Goal: Check status

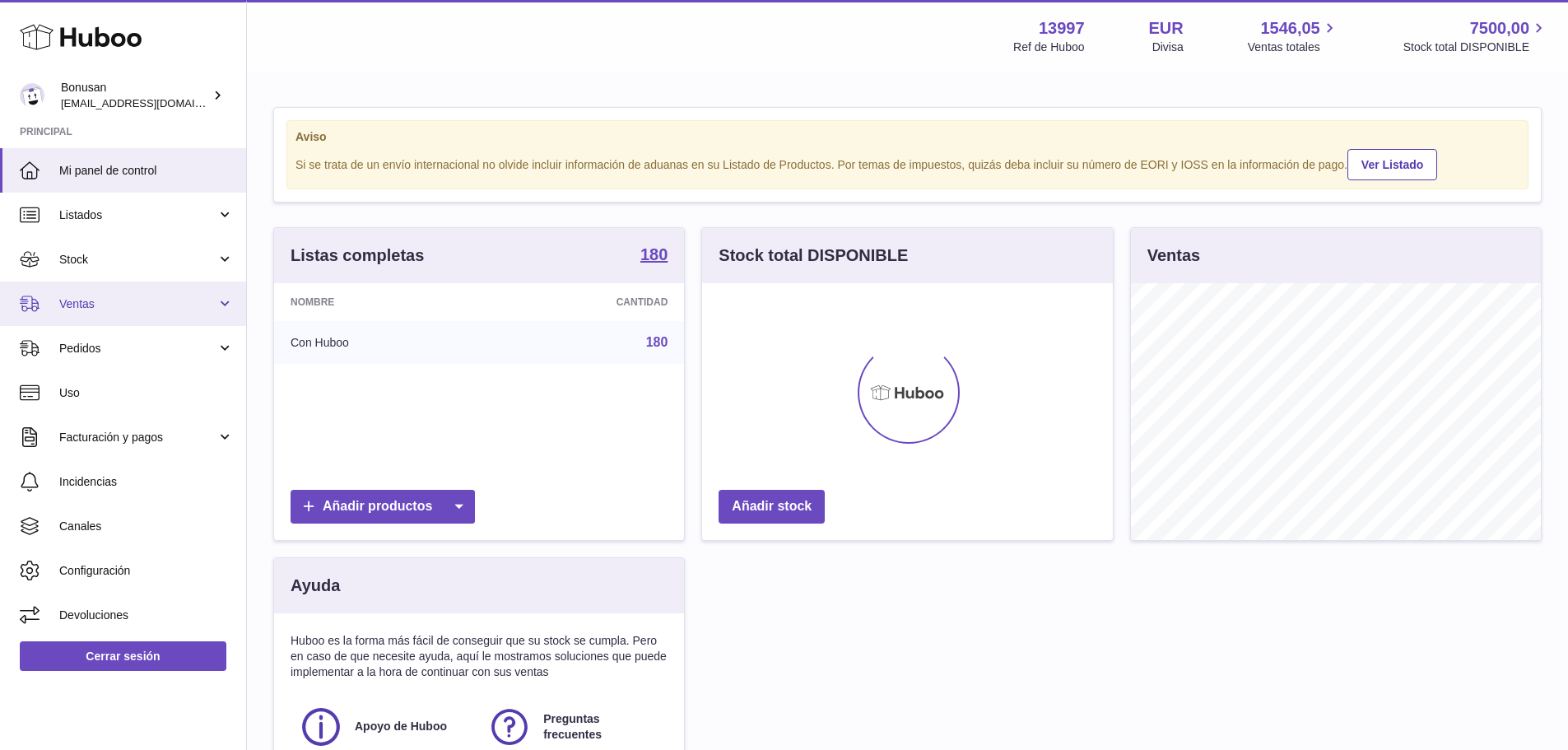
scroll to position [257, 410]
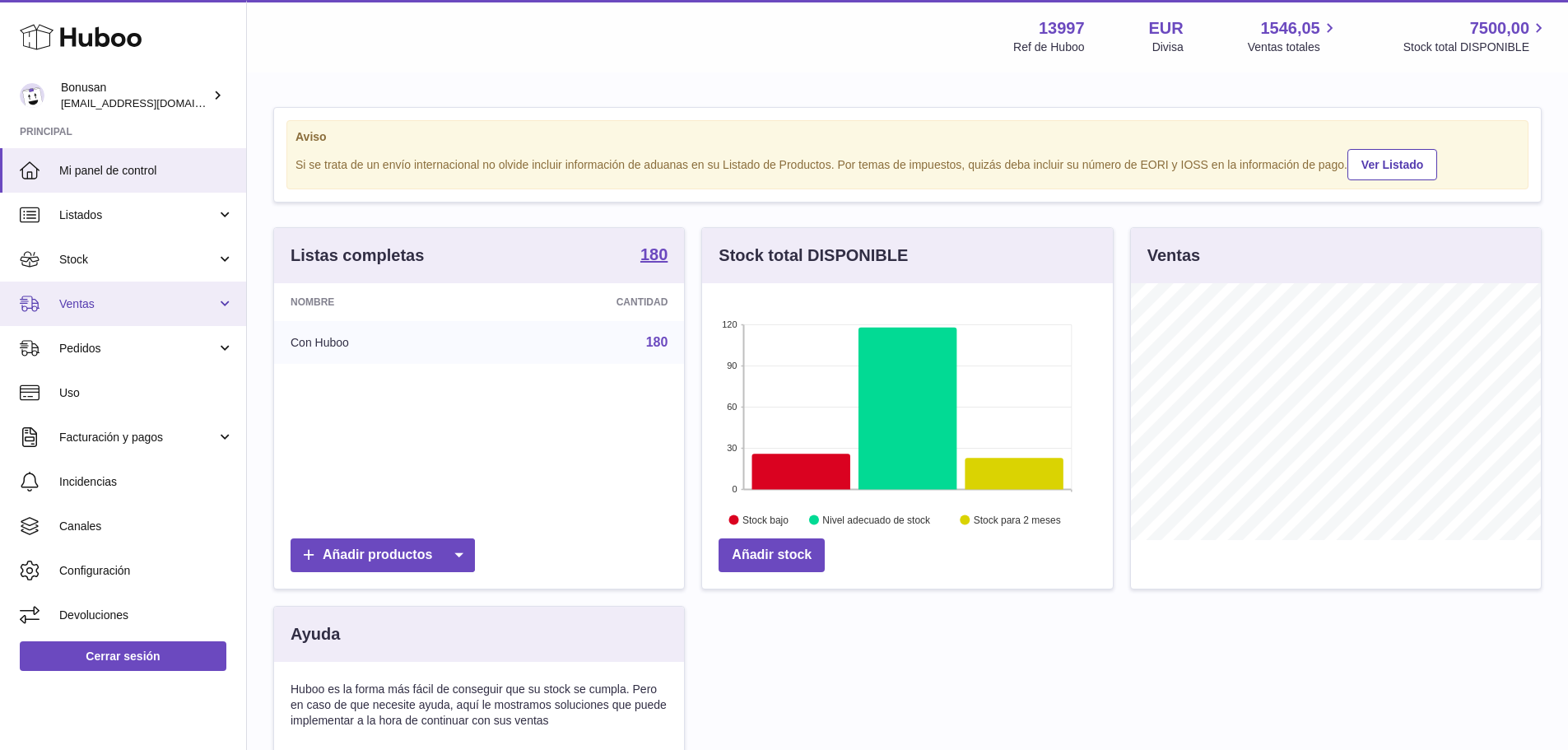
click at [151, 314] on link "Ventas" at bounding box center [123, 304] width 246 height 44
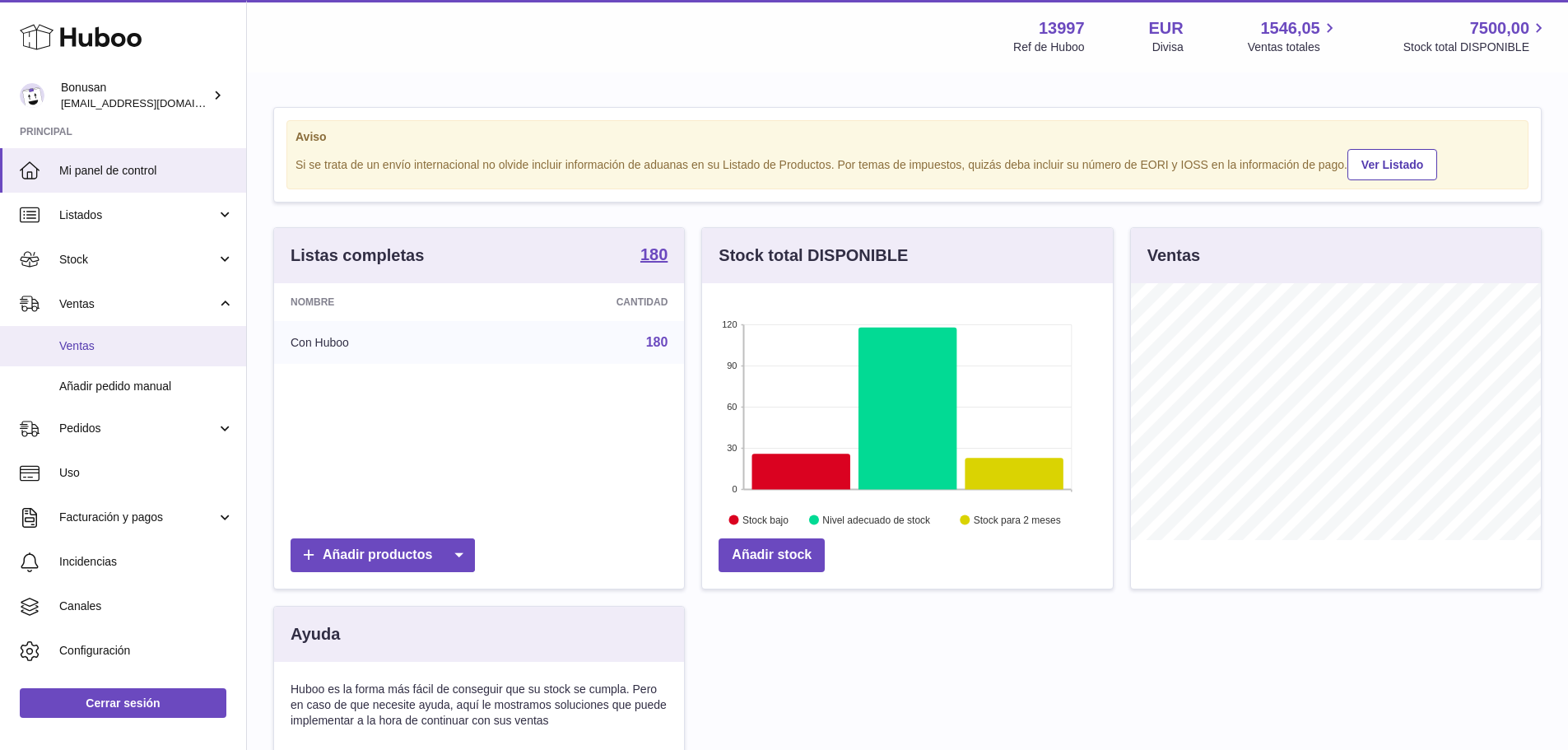
click at [144, 350] on span "Ventas" at bounding box center [147, 346] width 175 height 15
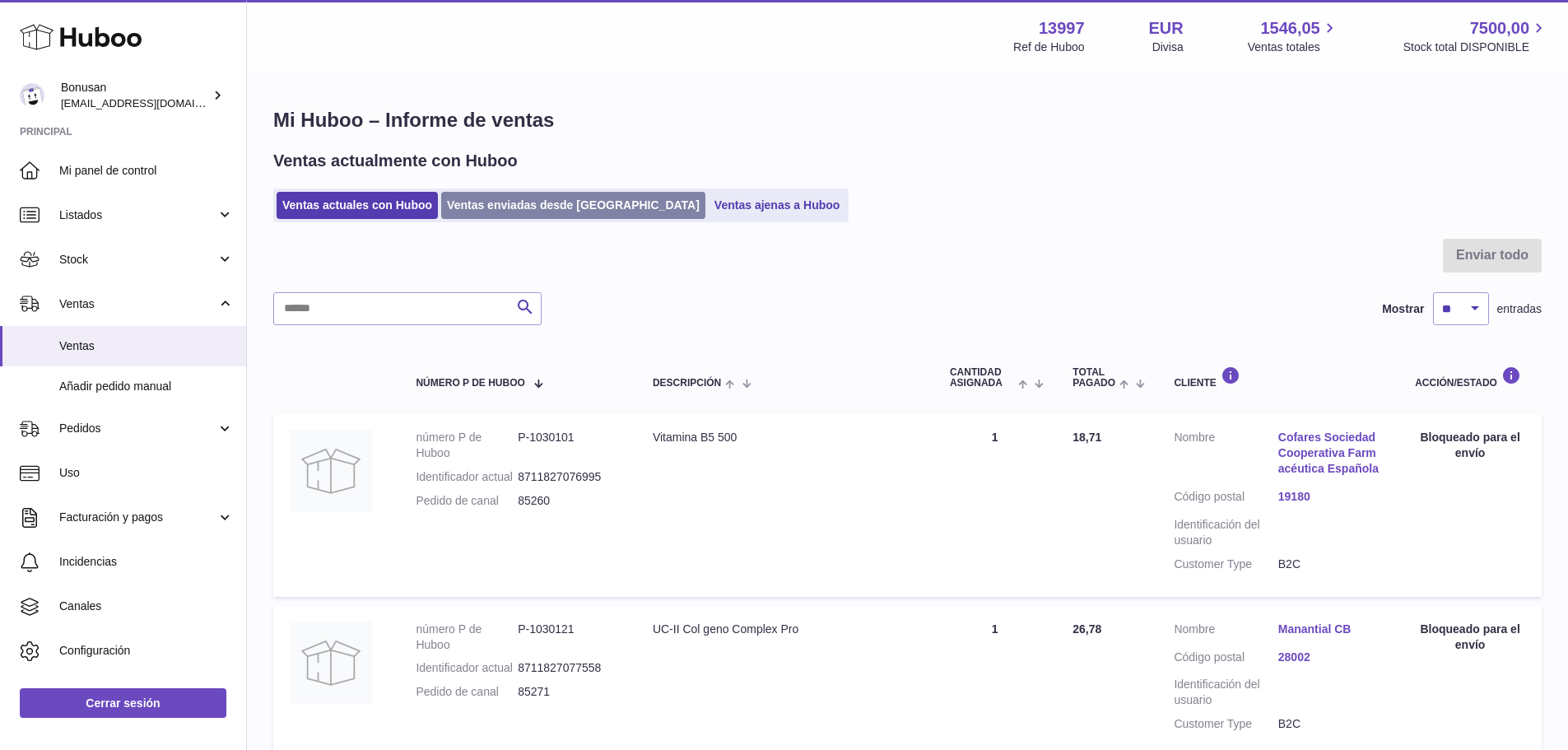
click at [526, 212] on link "Ventas enviadas desde Huboo" at bounding box center [573, 205] width 264 height 27
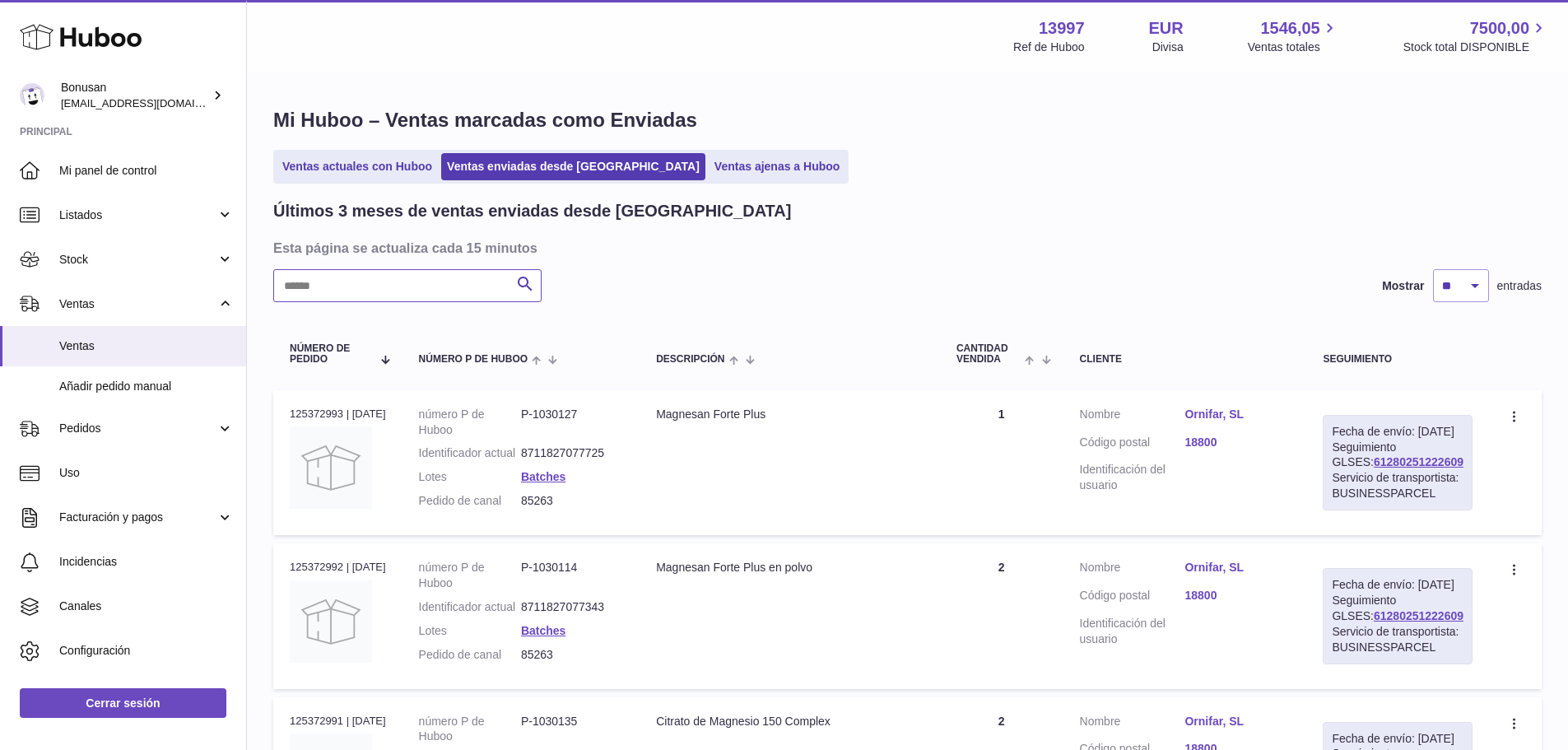
click at [456, 279] on input "text" at bounding box center [408, 286] width 269 height 33
paste input "*****"
drag, startPoint x: 1443, startPoint y: 477, endPoint x: 1329, endPoint y: 485, distance: 114.3
click at [1329, 485] on td "Fecha de envío: [DATE] Seguimiento GLSES: 61280247798052 Servicio de transporti…" at bounding box center [1397, 462] width 183 height 145
copy link "61280247798052"
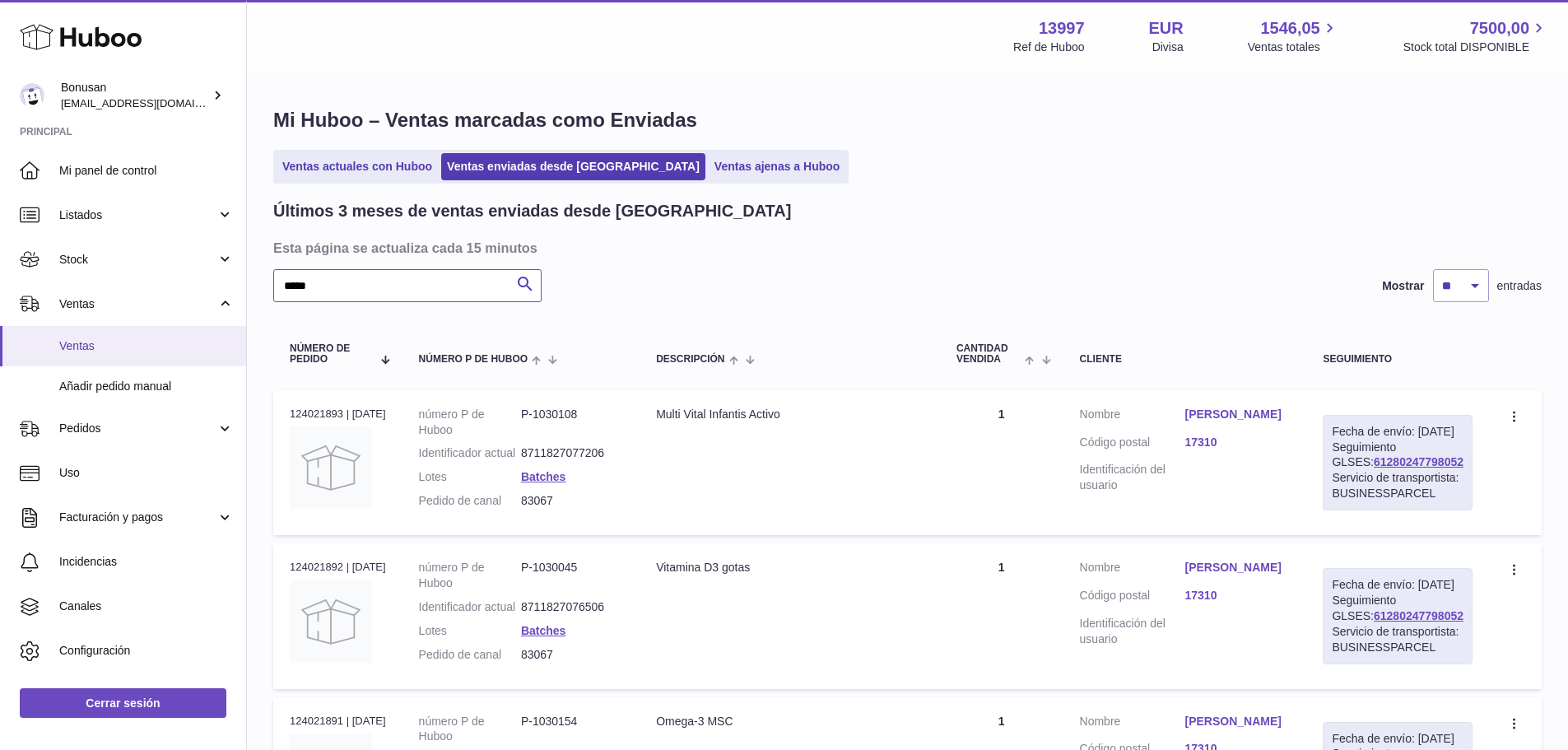
drag, startPoint x: 57, startPoint y: 322, endPoint x: 137, endPoint y: 325, distance: 80.1
click at [52, 324] on div "Huboo Bonusan [EMAIL_ADDRESS][DOMAIN_NAME] Principal Mi panel de control Listad…" at bounding box center [784, 490] width 1568 height 980
paste input "text"
drag, startPoint x: 1455, startPoint y: 479, endPoint x: 1346, endPoint y: 483, distance: 109.1
click at [1346, 483] on div "Fecha de envío: [DATE] Seguimiento GLSES: 61280250895025 Servicio de transporti…" at bounding box center [1397, 463] width 150 height 96
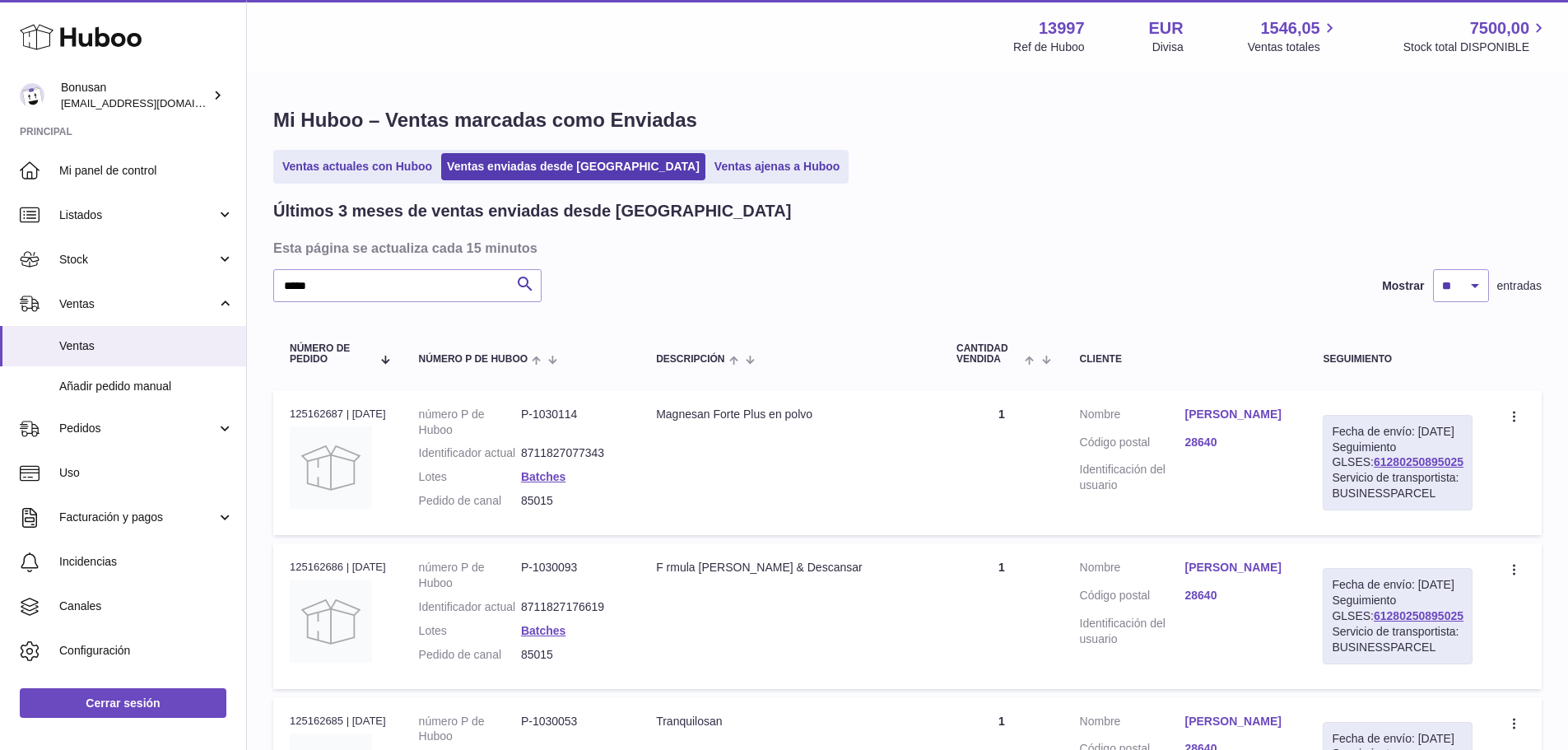
copy link "61280250895025"
drag, startPoint x: 335, startPoint y: 287, endPoint x: 108, endPoint y: 316, distance: 228.8
click at [101, 308] on div "Huboo Bonusan [EMAIL_ADDRESS][DOMAIN_NAME] Principal Mi panel de control Listad…" at bounding box center [784, 567] width 1568 height 1134
paste input "text"
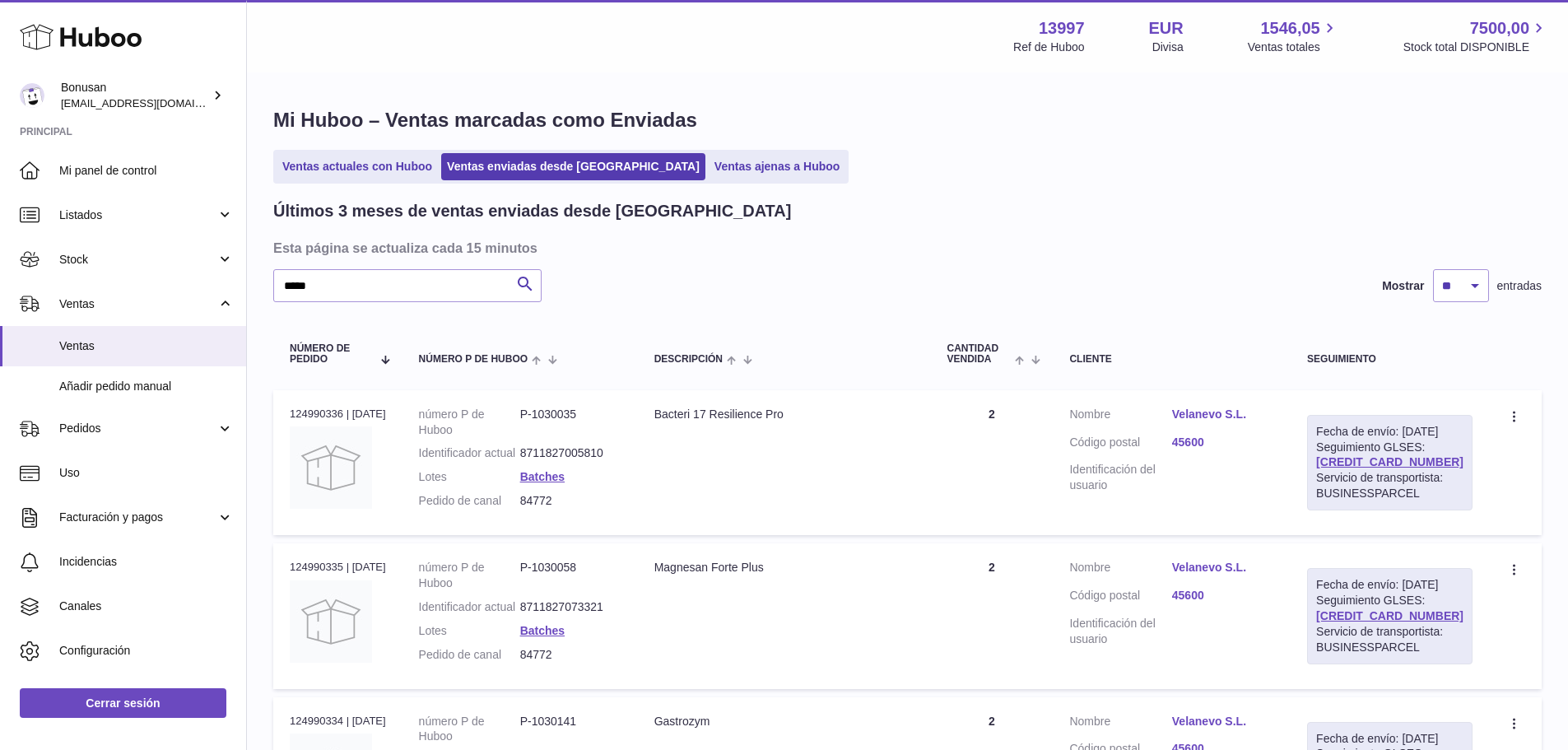
drag, startPoint x: 1453, startPoint y: 479, endPoint x: 1348, endPoint y: 474, distance: 105.1
click at [1348, 474] on div "Fecha de envío: [DATE] Seguimiento GLSES: [CREDIT_CARD_NUMBER] Servicio de tran…" at bounding box center [1390, 463] width 166 height 96
copy link "[CREDIT_CARD_NUMBER]"
click at [102, 311] on div "Huboo Bonusan [EMAIL_ADDRESS][DOMAIN_NAME] Principal Mi panel de control Listad…" at bounding box center [784, 567] width 1568 height 1134
paste input "text"
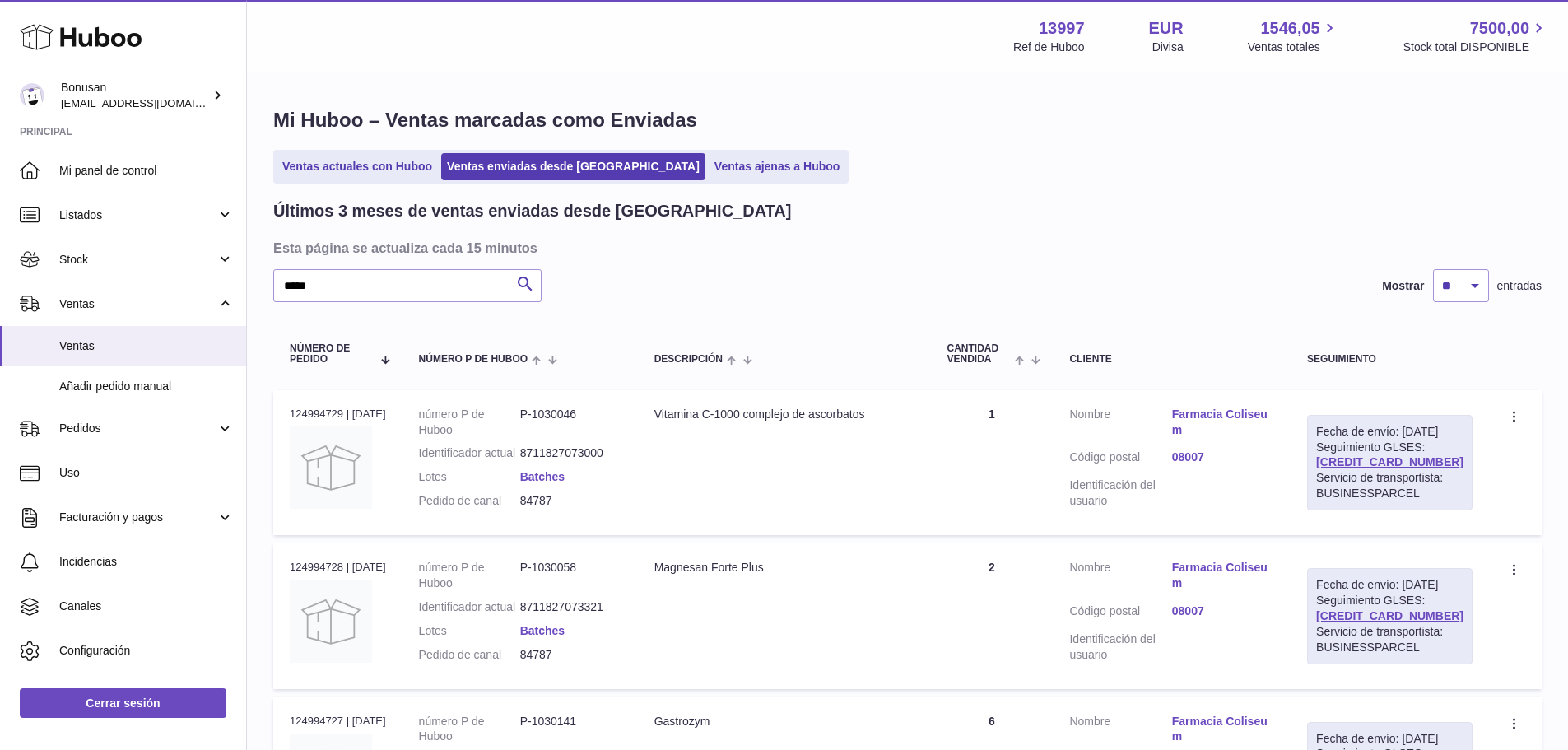
drag, startPoint x: 1450, startPoint y: 477, endPoint x: 1336, endPoint y: 482, distance: 114.1
click at [1336, 482] on td "Fecha de envío: [DATE] Seguimiento GLSES: [CREDIT_CARD_NUMBER] Servicio de tran…" at bounding box center [1390, 462] width 199 height 145
copy link "[CREDIT_CARD_NUMBER]"
drag, startPoint x: 366, startPoint y: 288, endPoint x: 158, endPoint y: 312, distance: 209.4
click at [153, 307] on div "Huboo Bonusan [EMAIL_ADDRESS][DOMAIN_NAME] Principal Mi panel de control Listad…" at bounding box center [784, 567] width 1568 height 1134
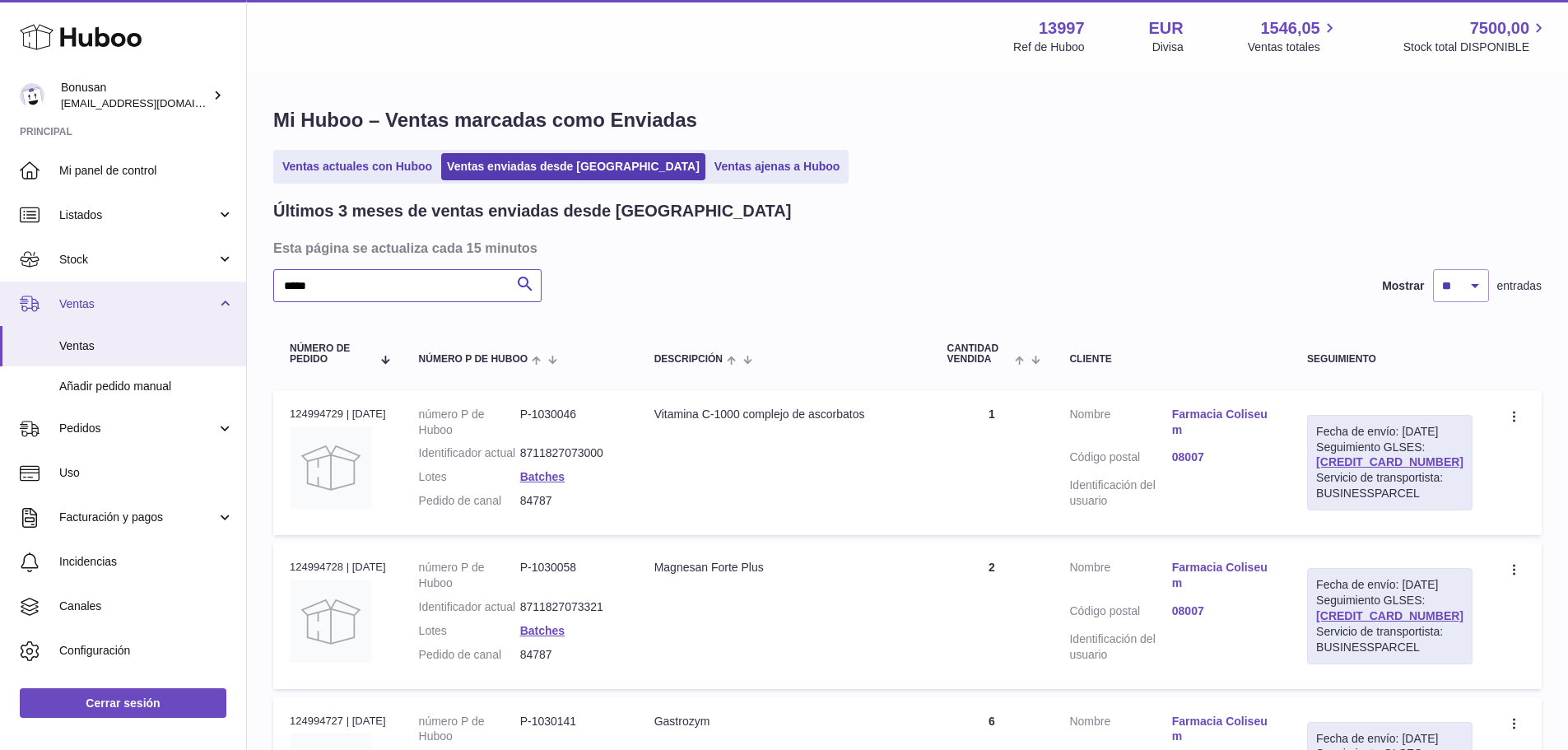
paste input "text"
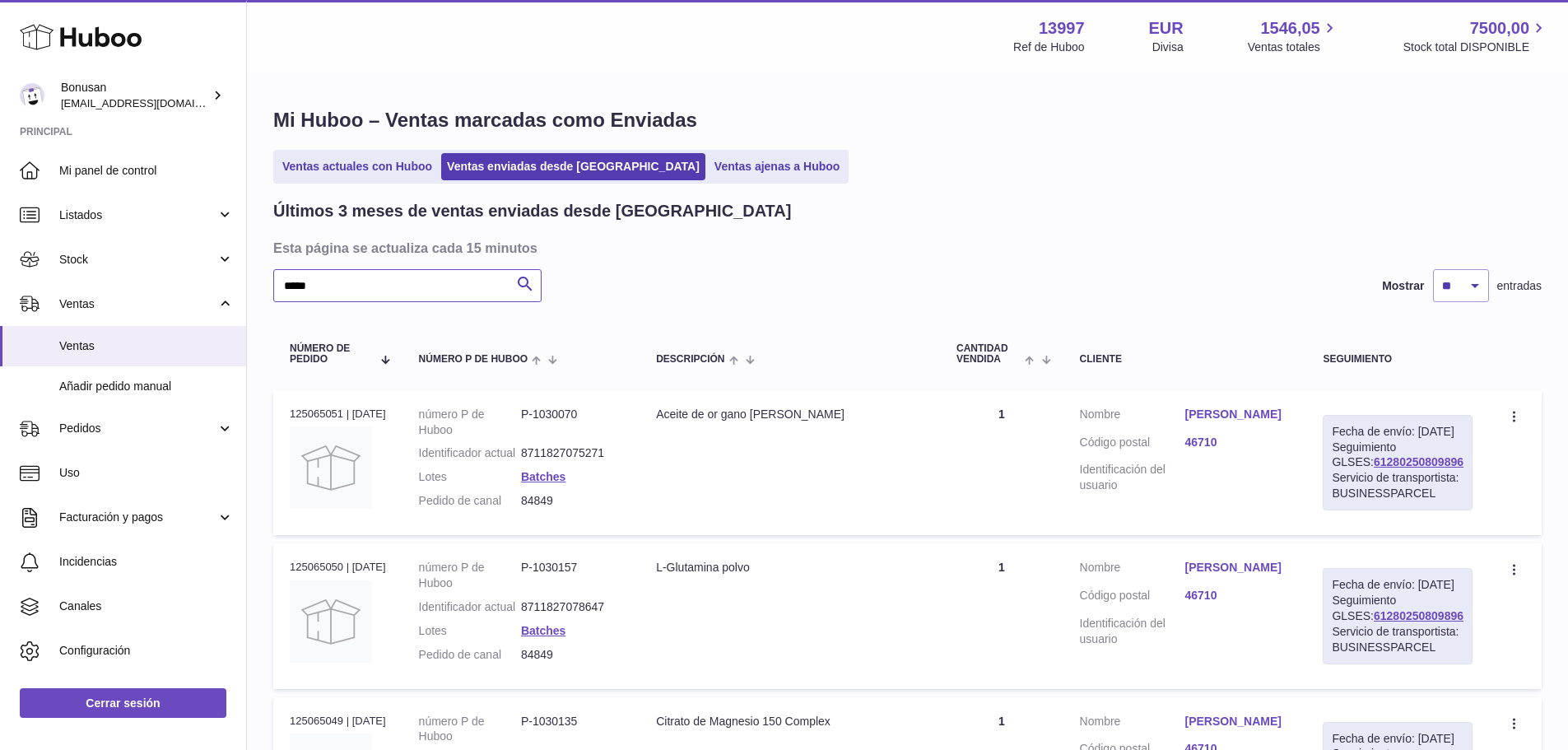
type input "*****"
drag, startPoint x: 1458, startPoint y: 495, endPoint x: 1348, endPoint y: 499, distance: 110.1
click at [1348, 499] on div "Fecha de envío: [DATE] Seguimiento GLSES: 61280250809896 Servicio de transporti…" at bounding box center [1397, 463] width 150 height 96
copy link "61280250809896"
